Goal: Use online tool/utility

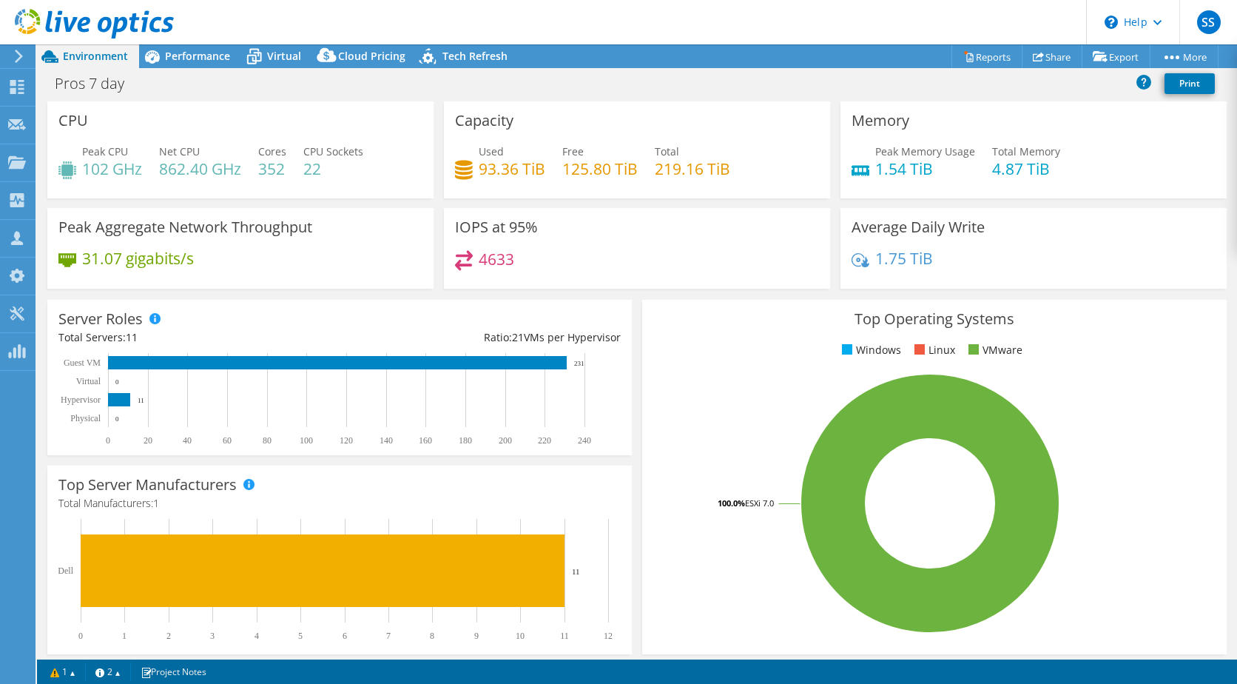
select select "USD"
click at [198, 51] on span "Performance" at bounding box center [197, 56] width 65 height 14
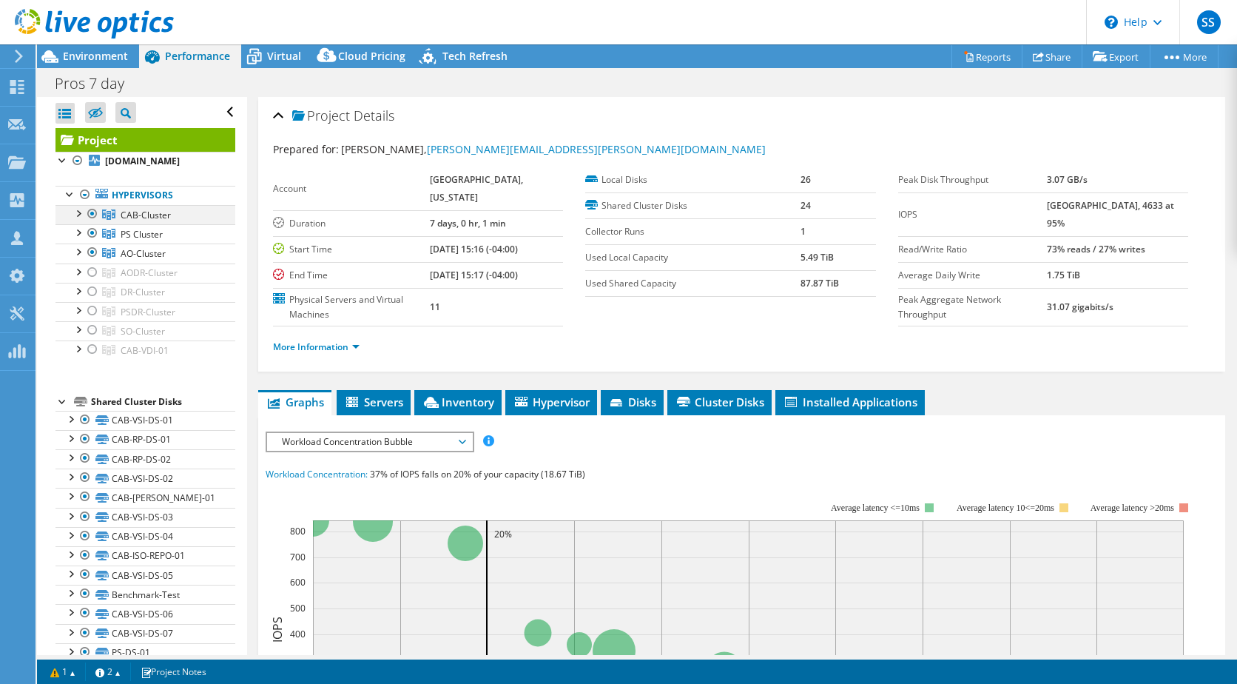
click at [93, 220] on div at bounding box center [92, 214] width 15 height 18
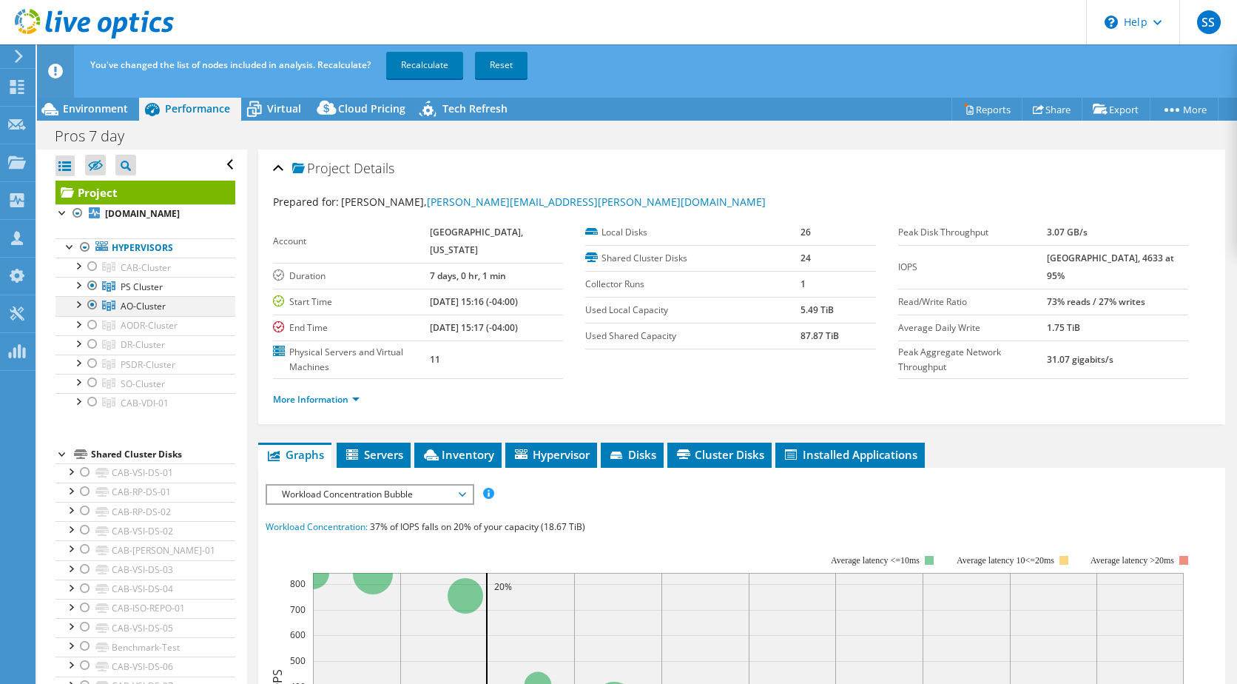
click at [91, 314] on div at bounding box center [92, 305] width 15 height 18
click at [427, 64] on link "Recalculate" at bounding box center [424, 65] width 77 height 27
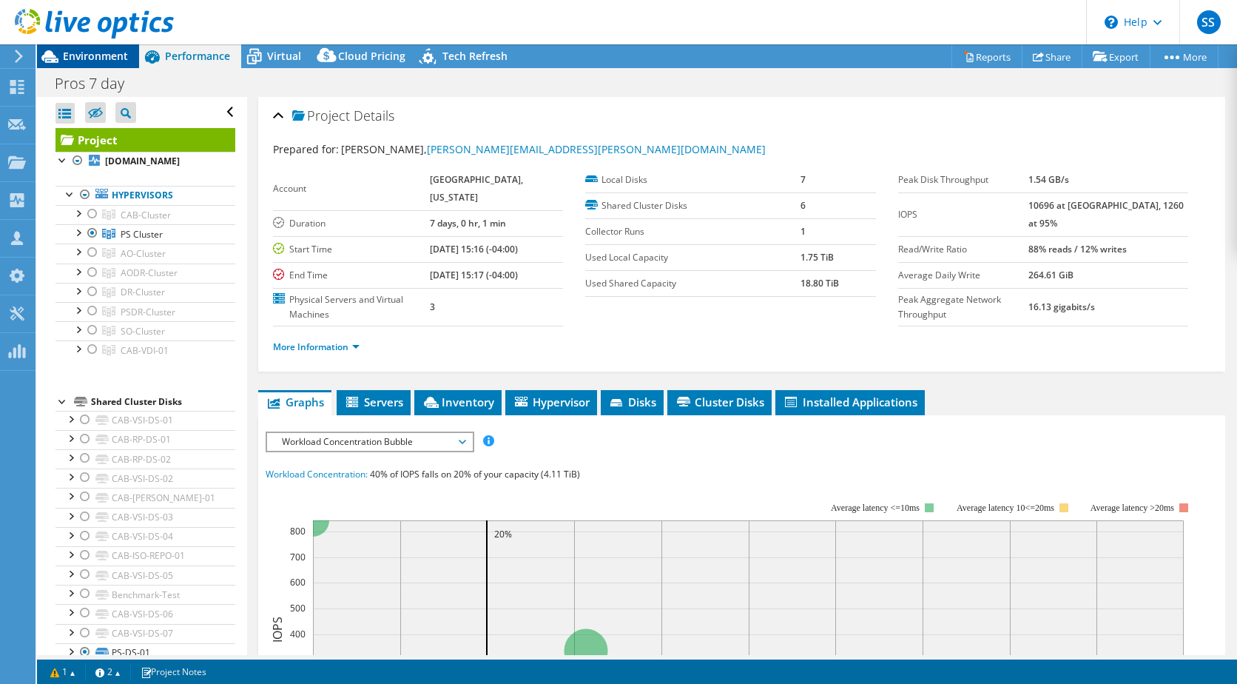
click at [110, 57] on span "Environment" at bounding box center [95, 56] width 65 height 14
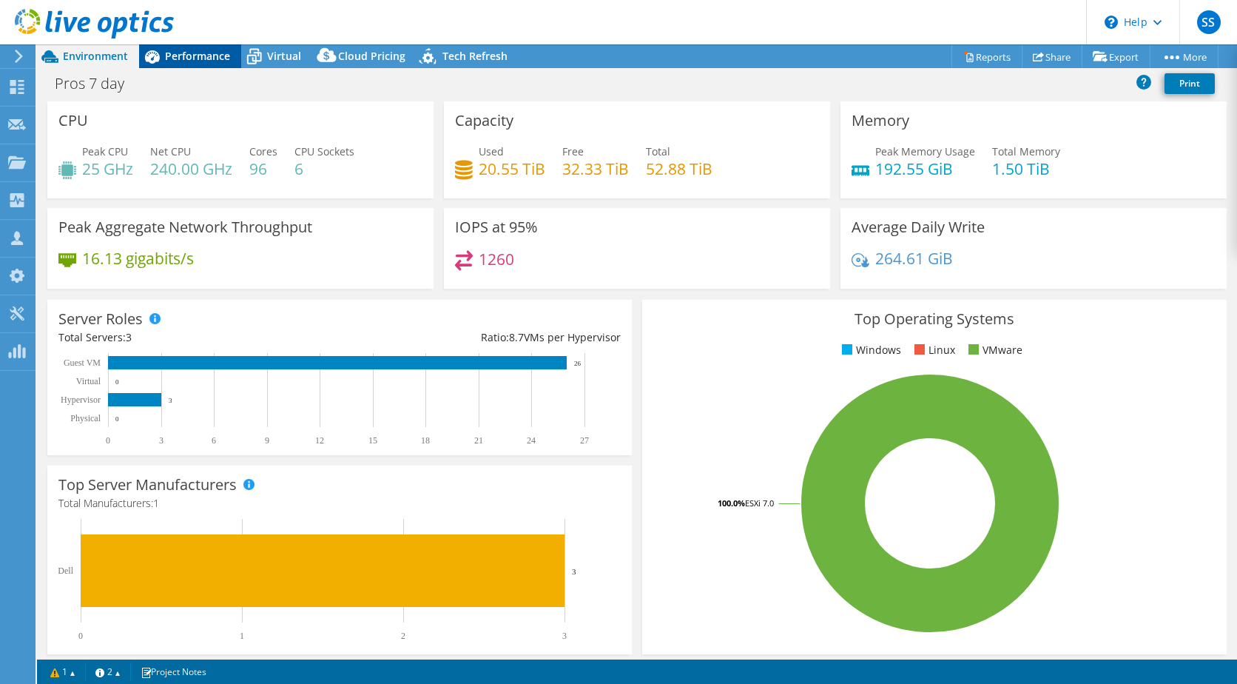
click at [198, 50] on span "Performance" at bounding box center [197, 56] width 65 height 14
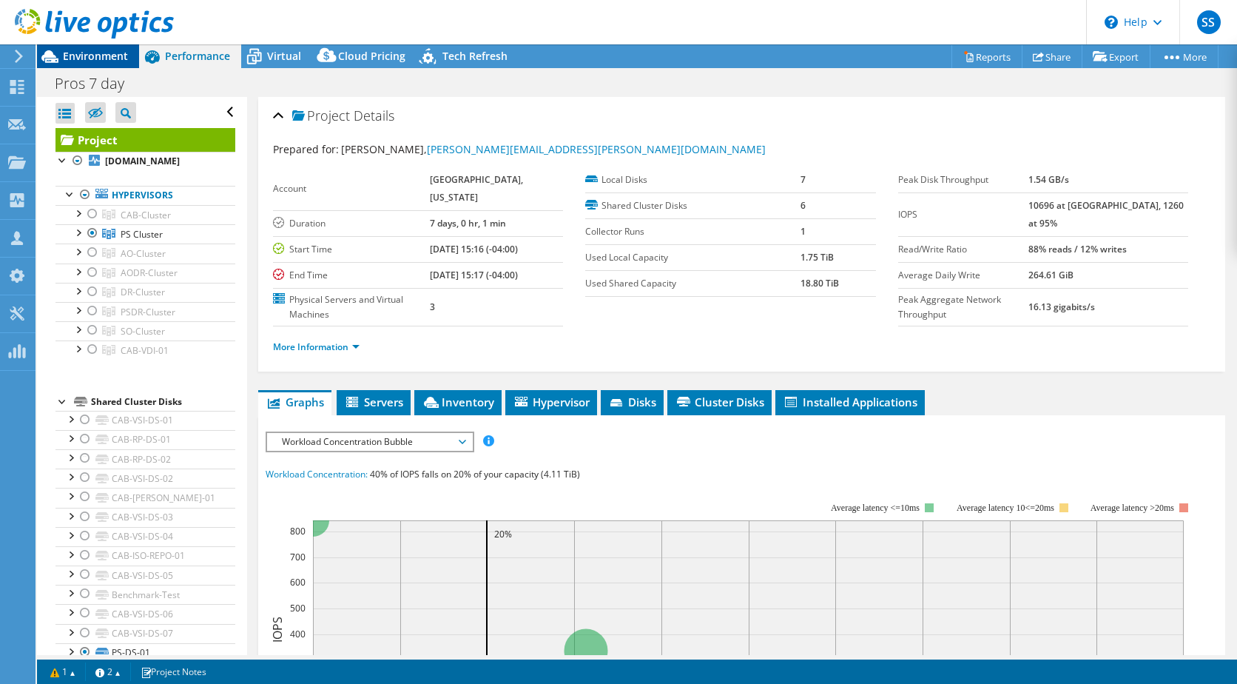
click at [99, 57] on span "Environment" at bounding box center [95, 56] width 65 height 14
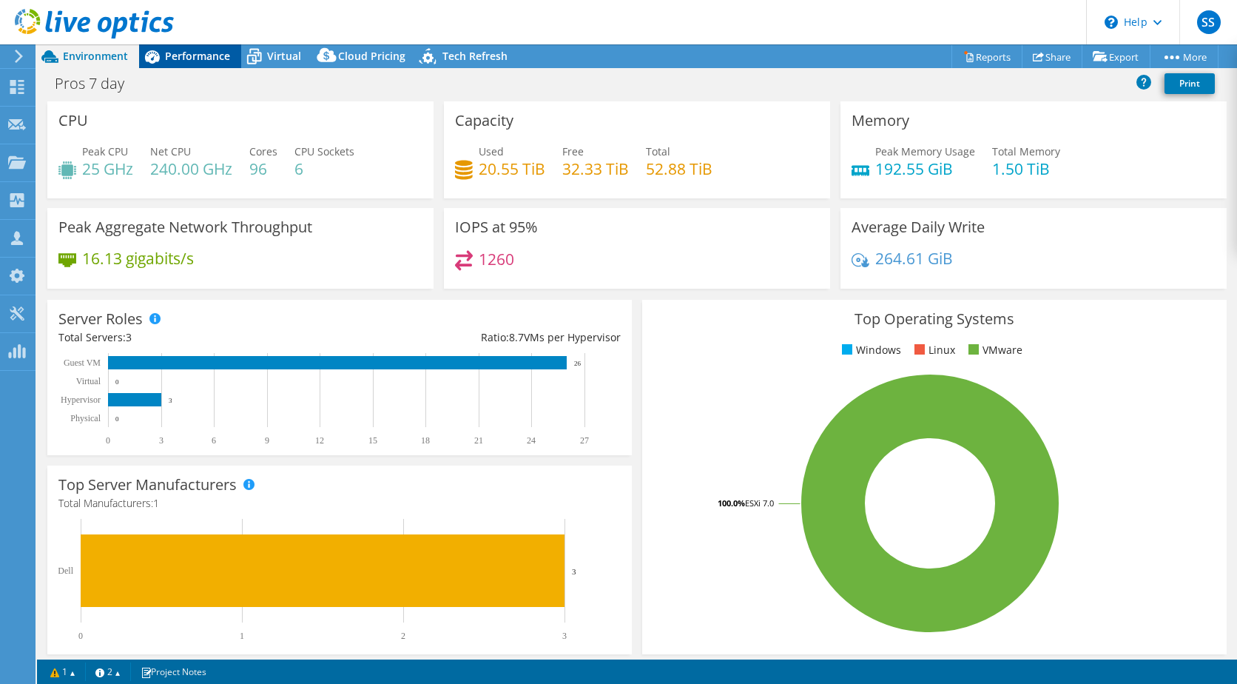
click at [211, 62] on span "Performance" at bounding box center [197, 56] width 65 height 14
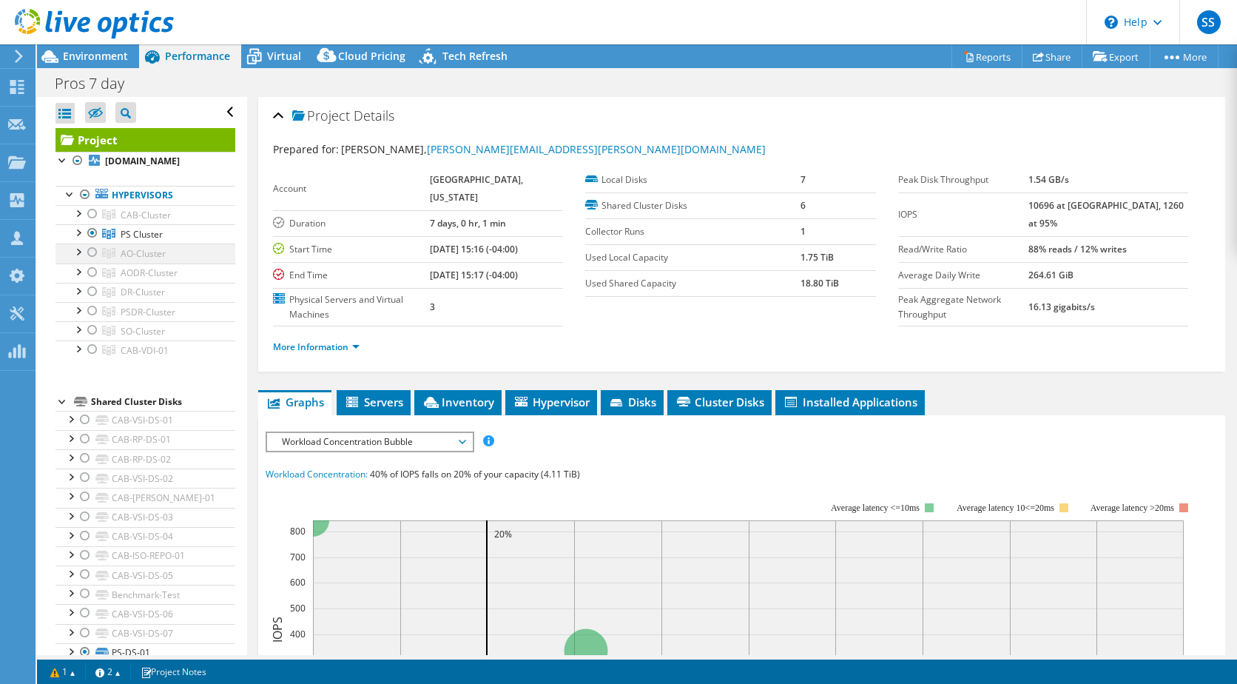
click at [90, 261] on div at bounding box center [92, 252] width 15 height 18
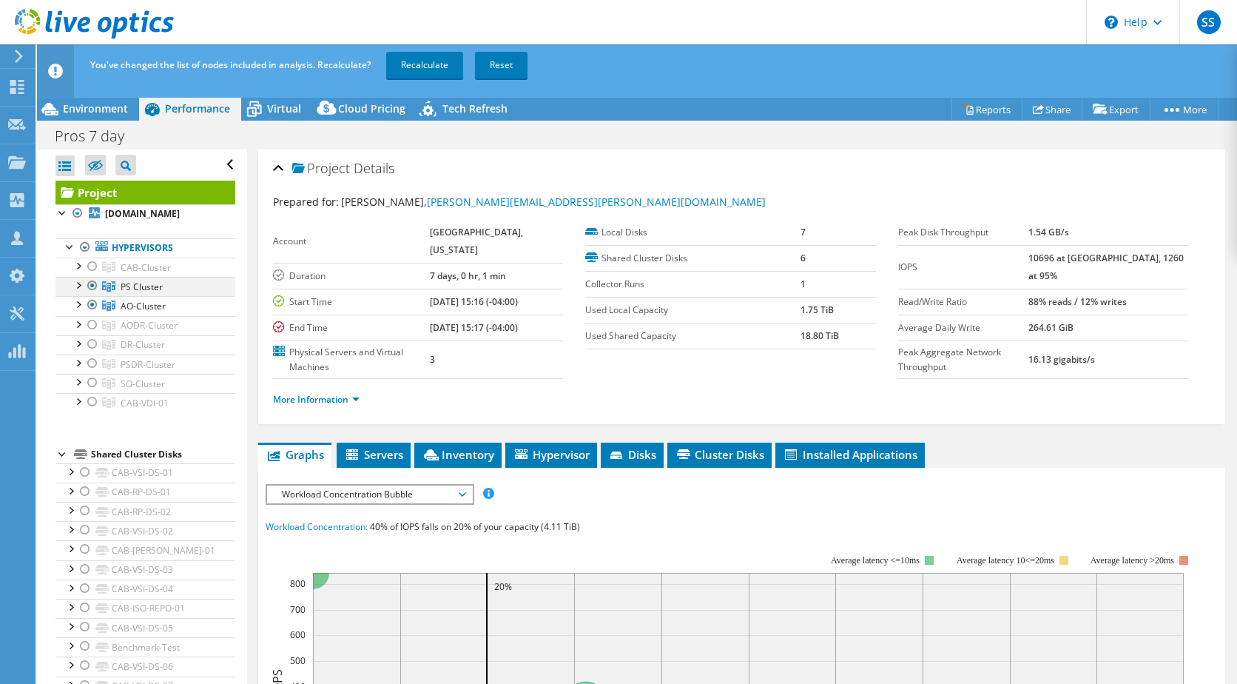
click at [95, 295] on div at bounding box center [92, 286] width 15 height 18
click at [436, 70] on link "Recalculate" at bounding box center [424, 65] width 77 height 27
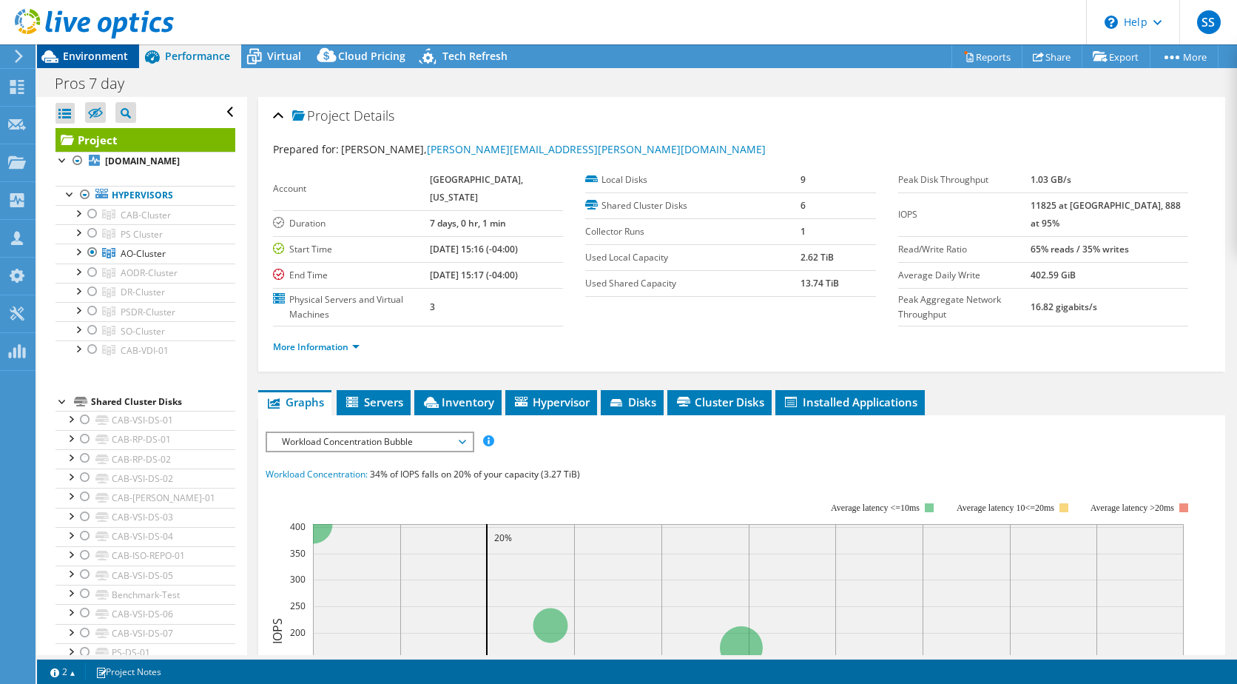
click at [111, 59] on span "Environment" at bounding box center [95, 56] width 65 height 14
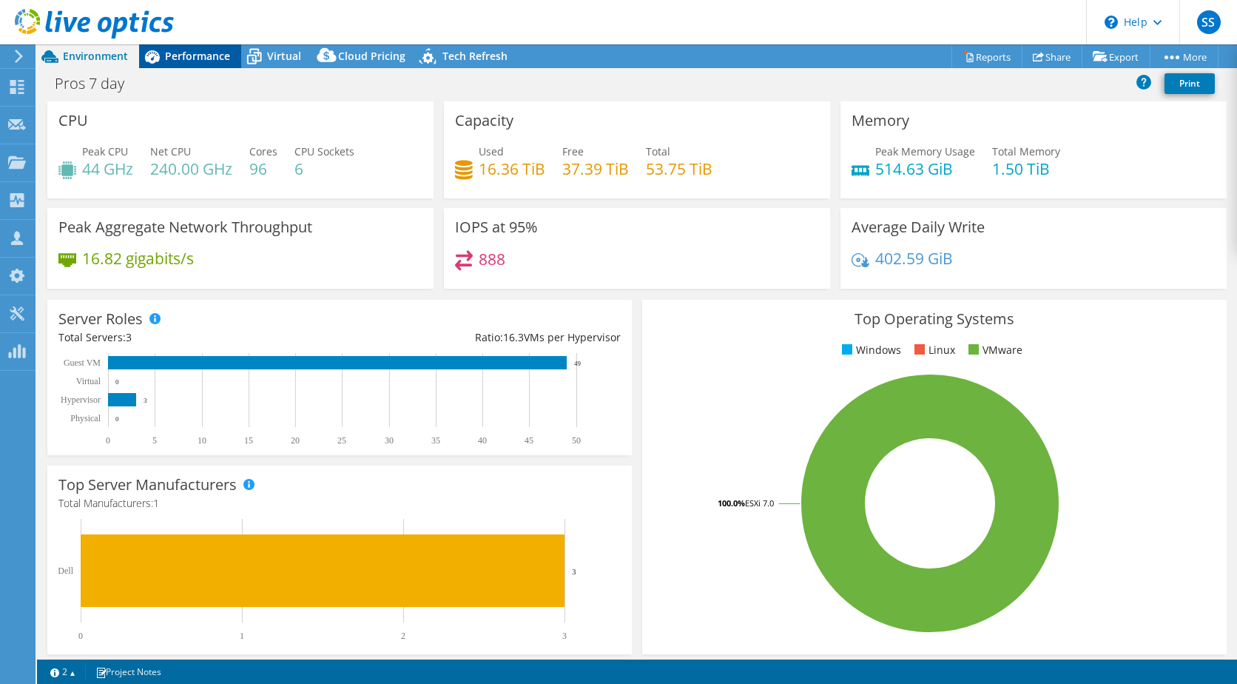
click at [187, 59] on span "Performance" at bounding box center [197, 56] width 65 height 14
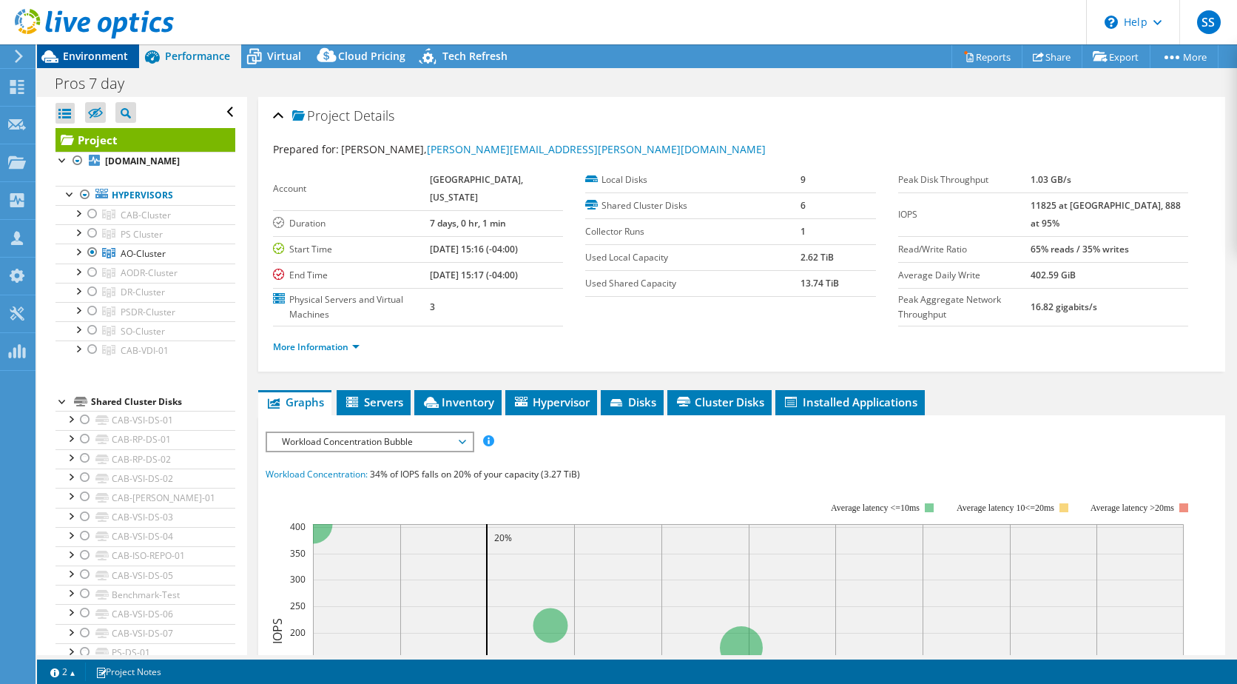
click at [114, 64] on div "Environment" at bounding box center [88, 56] width 102 height 24
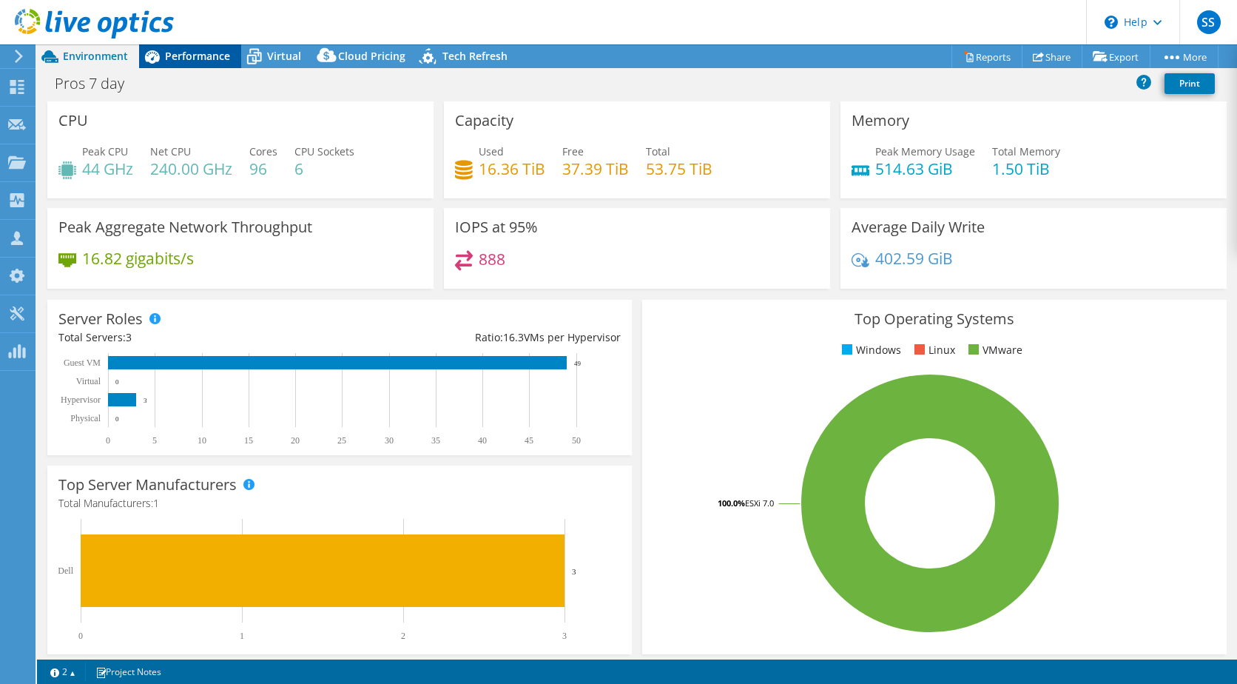
click at [184, 56] on span "Performance" at bounding box center [197, 56] width 65 height 14
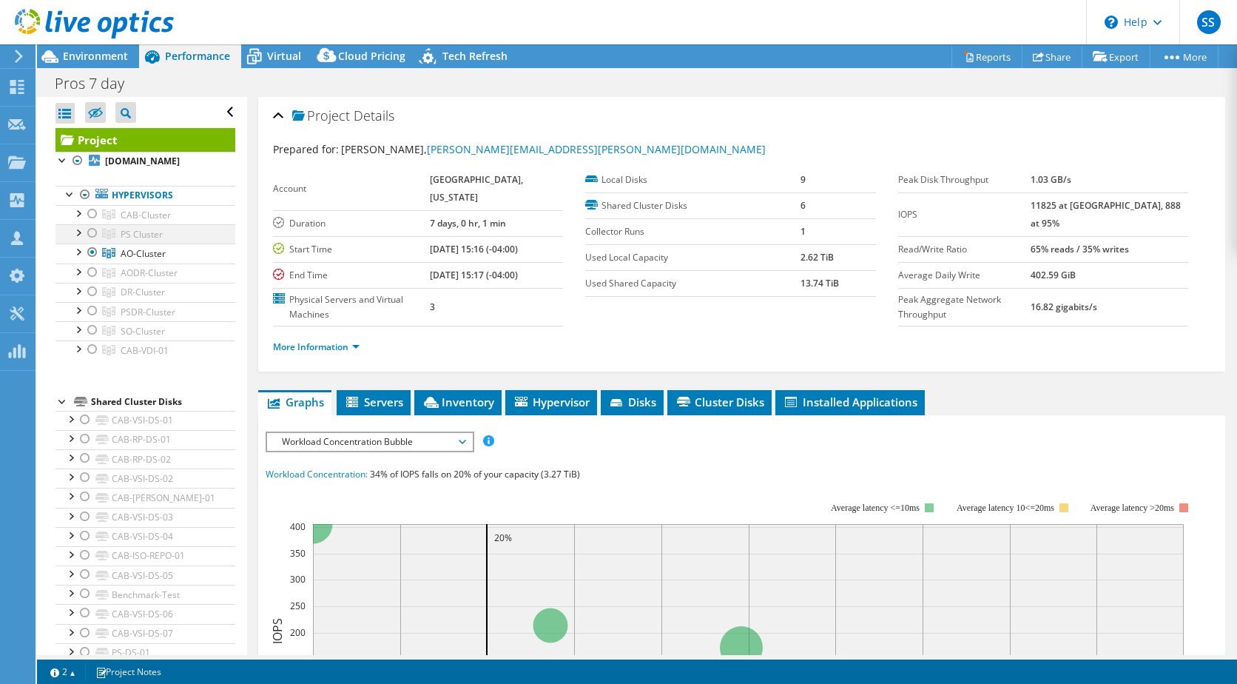
click at [92, 242] on div at bounding box center [92, 233] width 15 height 18
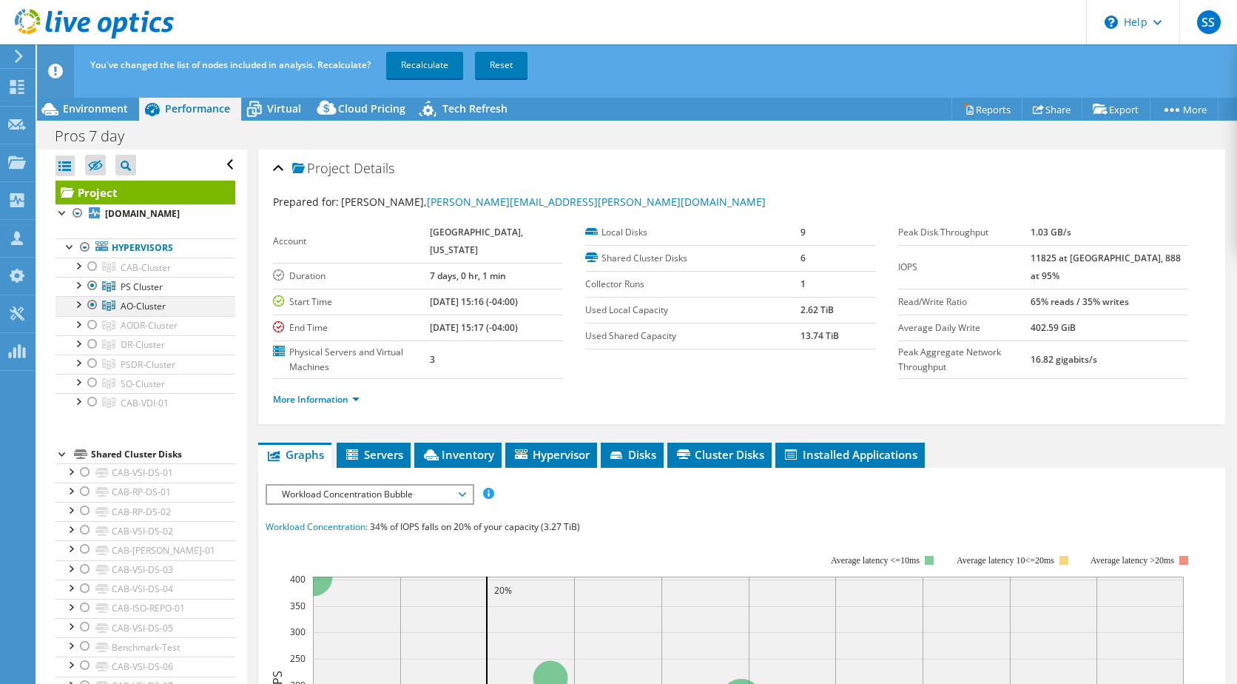
click at [91, 314] on div at bounding box center [92, 305] width 15 height 18
click at [419, 61] on link "Recalculate" at bounding box center [424, 65] width 77 height 27
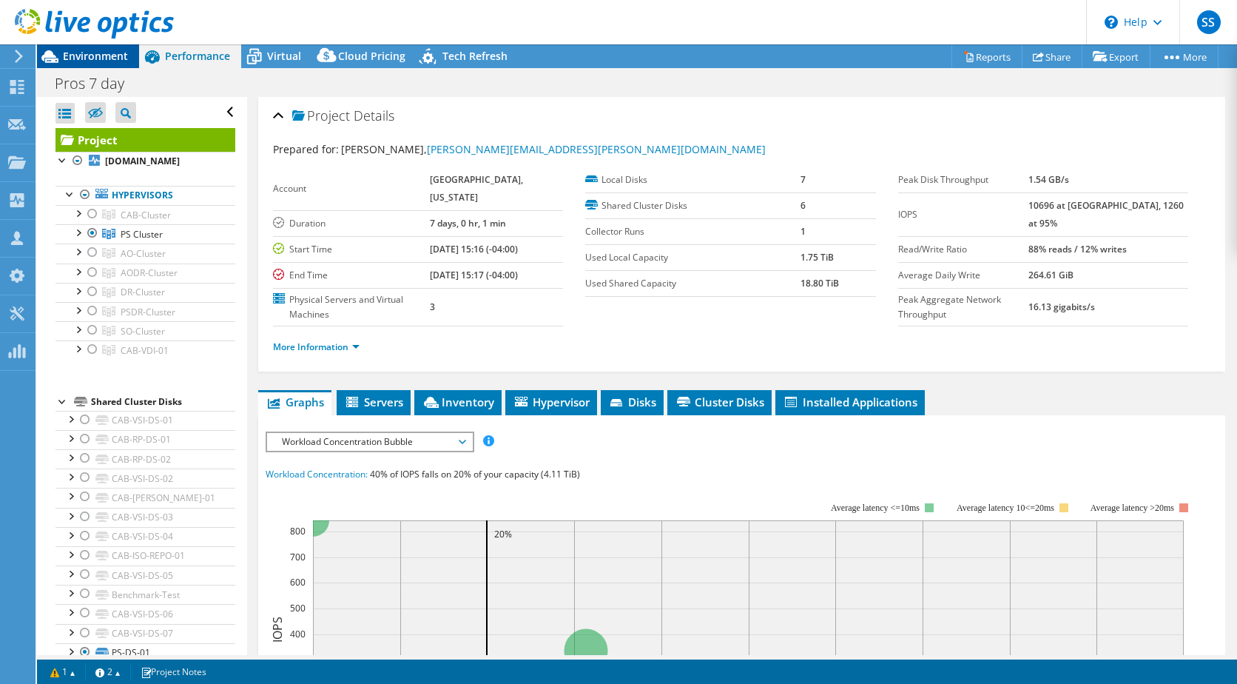
click at [106, 61] on span "Environment" at bounding box center [95, 56] width 65 height 14
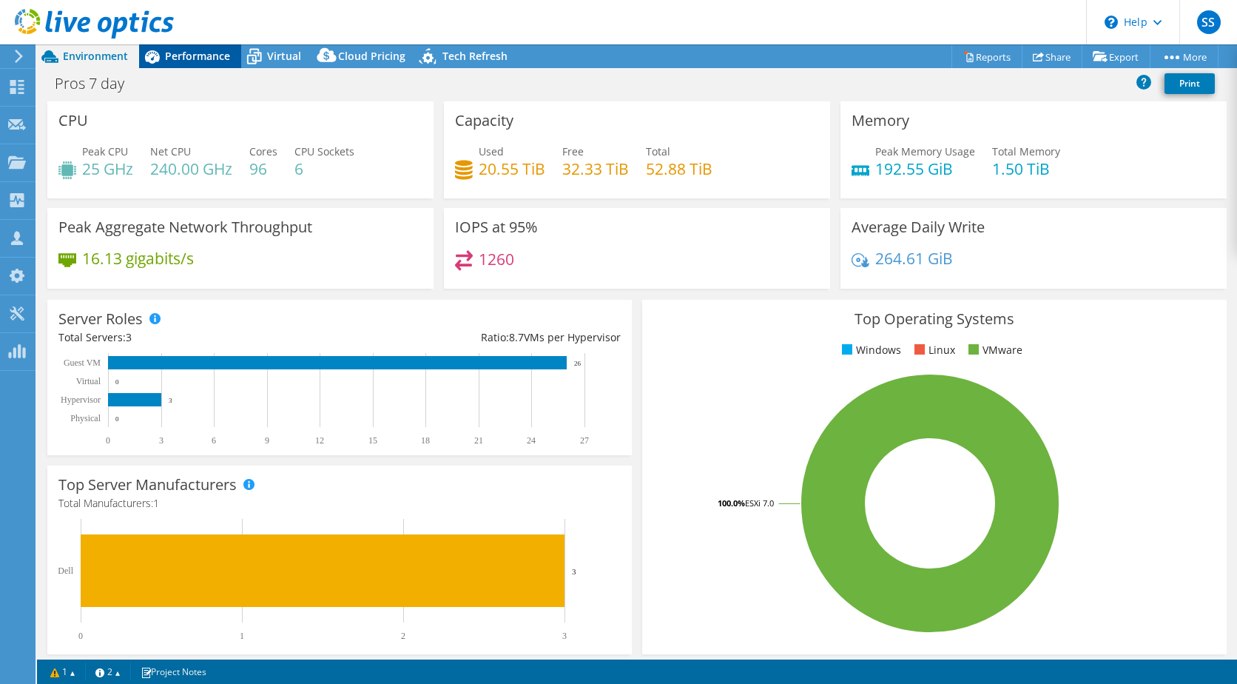
click at [177, 64] on div "Performance" at bounding box center [190, 56] width 102 height 24
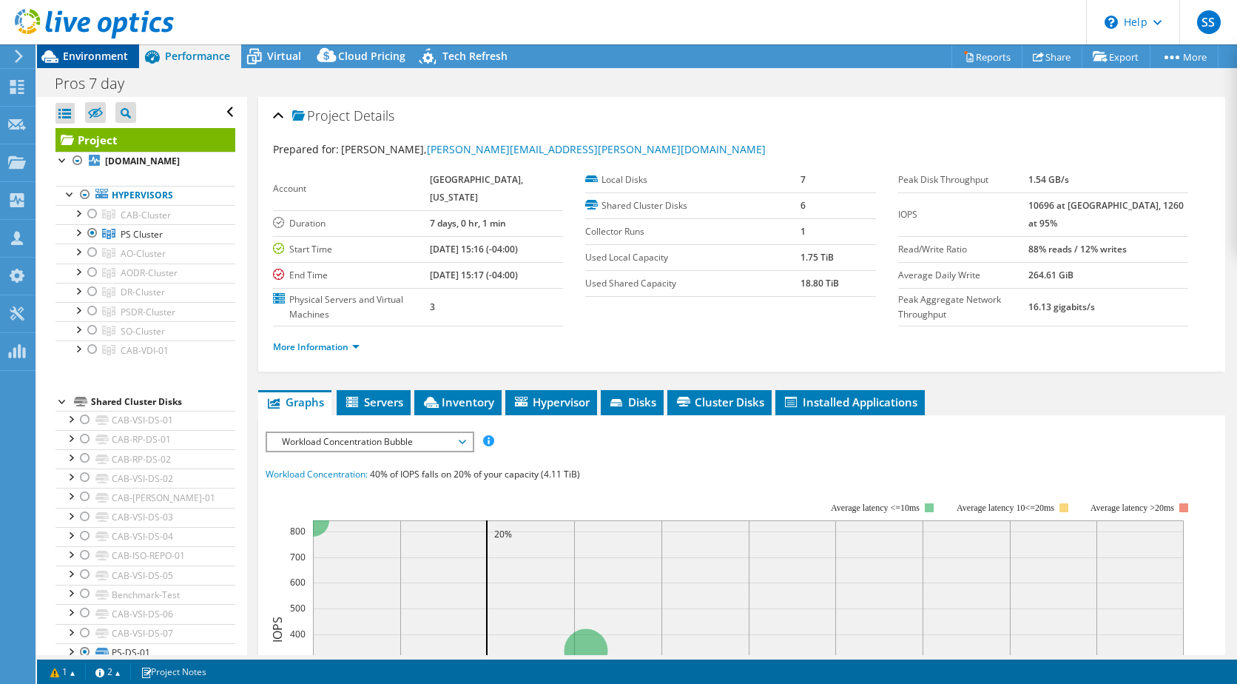
click at [101, 65] on div "Environment" at bounding box center [88, 56] width 102 height 24
